Goal: Task Accomplishment & Management: Use online tool/utility

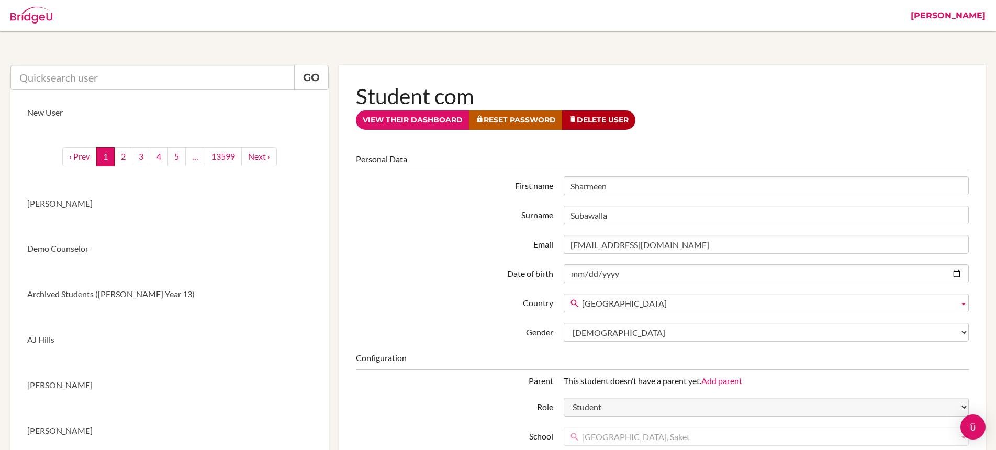
click at [972, 15] on link "[PERSON_NAME]" at bounding box center [947, 15] width 85 height 31
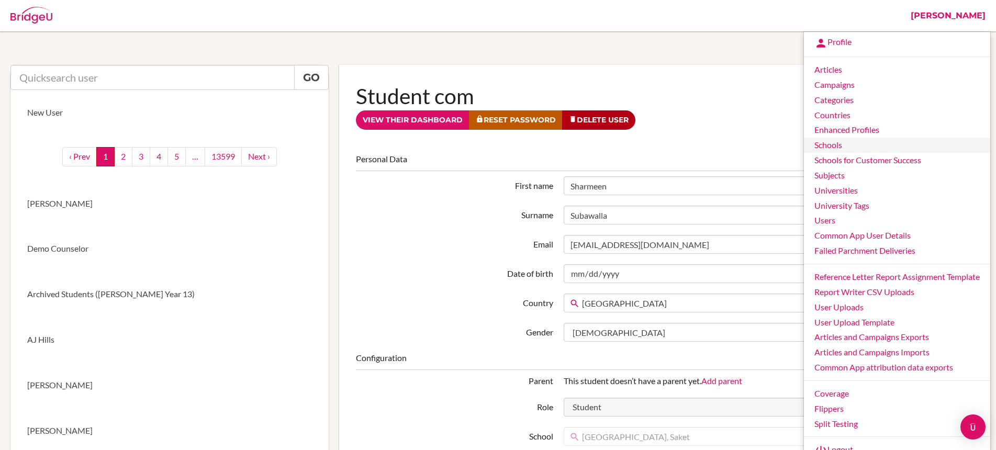
click at [849, 145] on link "Schools" at bounding box center [897, 145] width 186 height 15
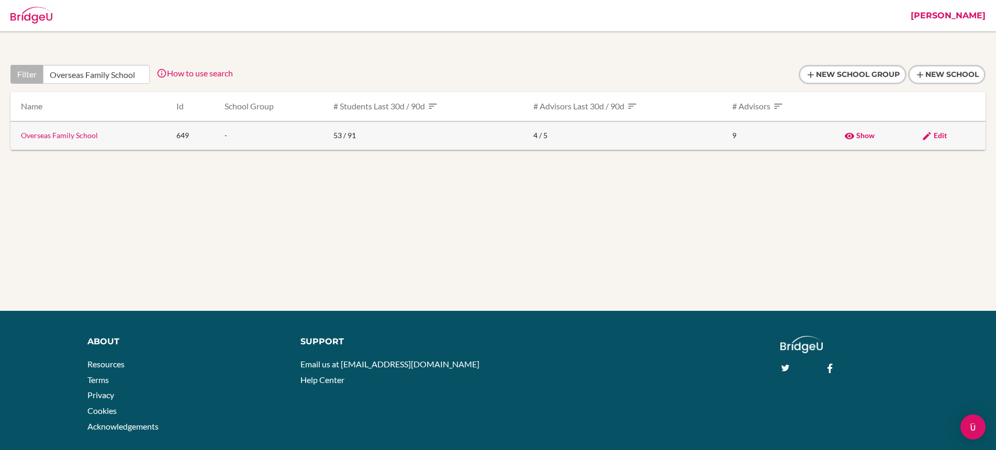
type input "Overseas Family School"
click at [77, 136] on link "Overseas Family School" at bounding box center [59, 135] width 77 height 9
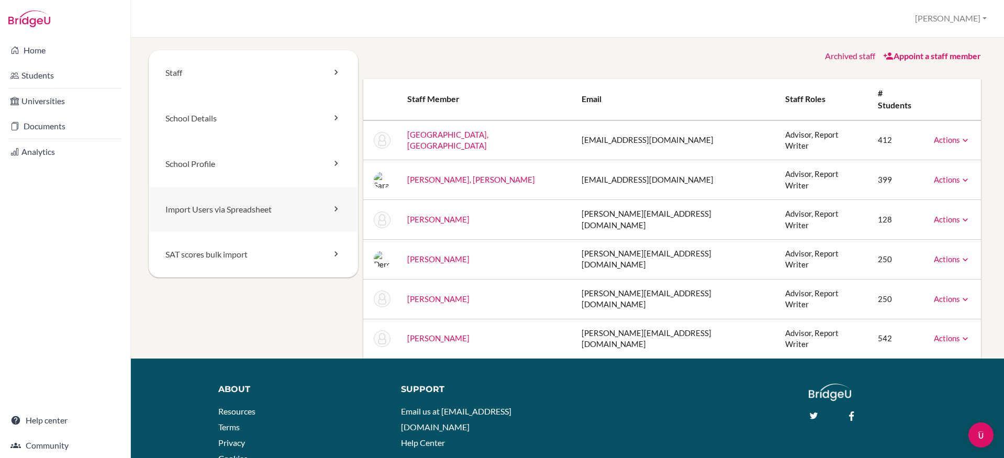
click at [266, 210] on link "Import Users via Spreadsheet" at bounding box center [253, 210] width 209 height 46
